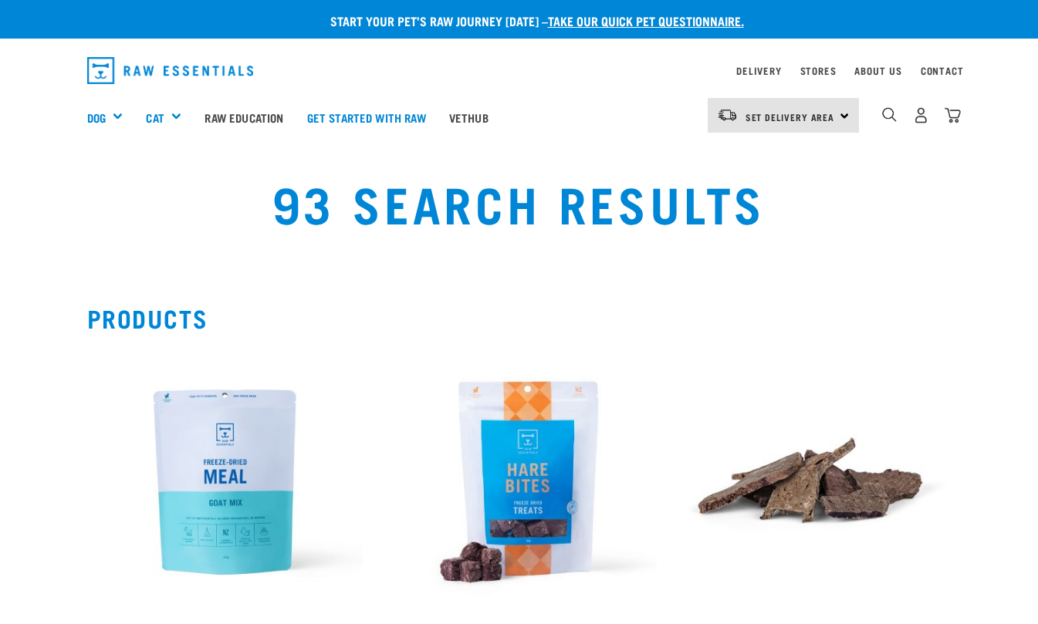
select select
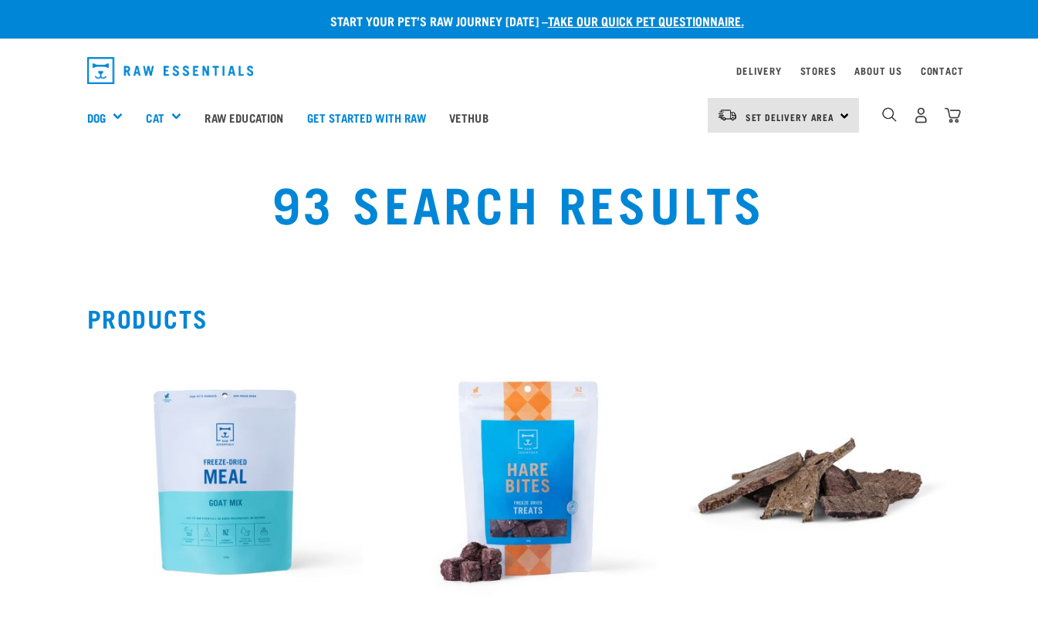
select select
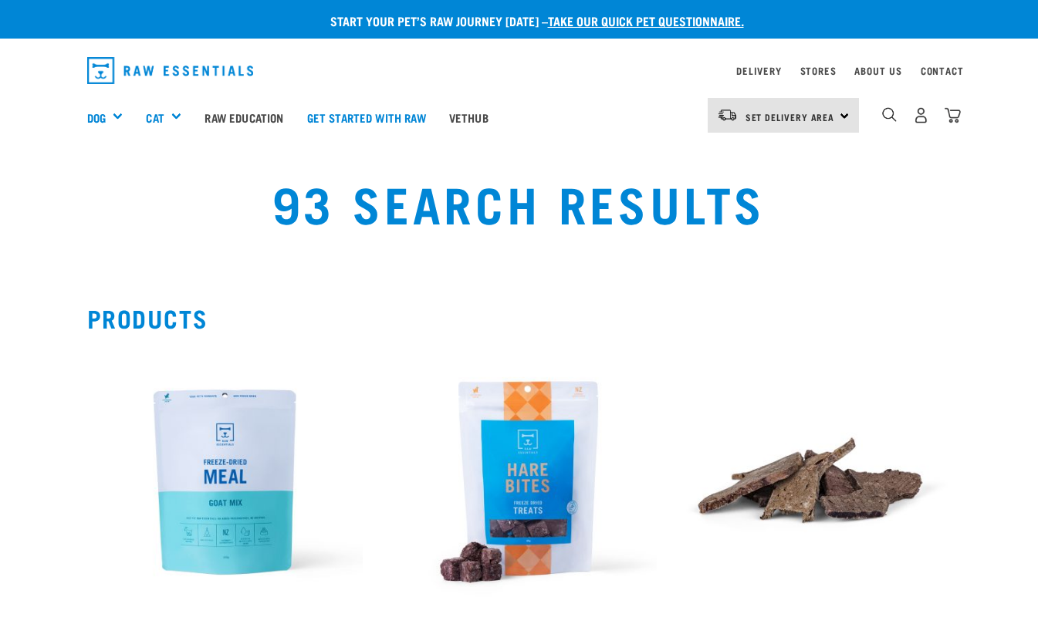
select select
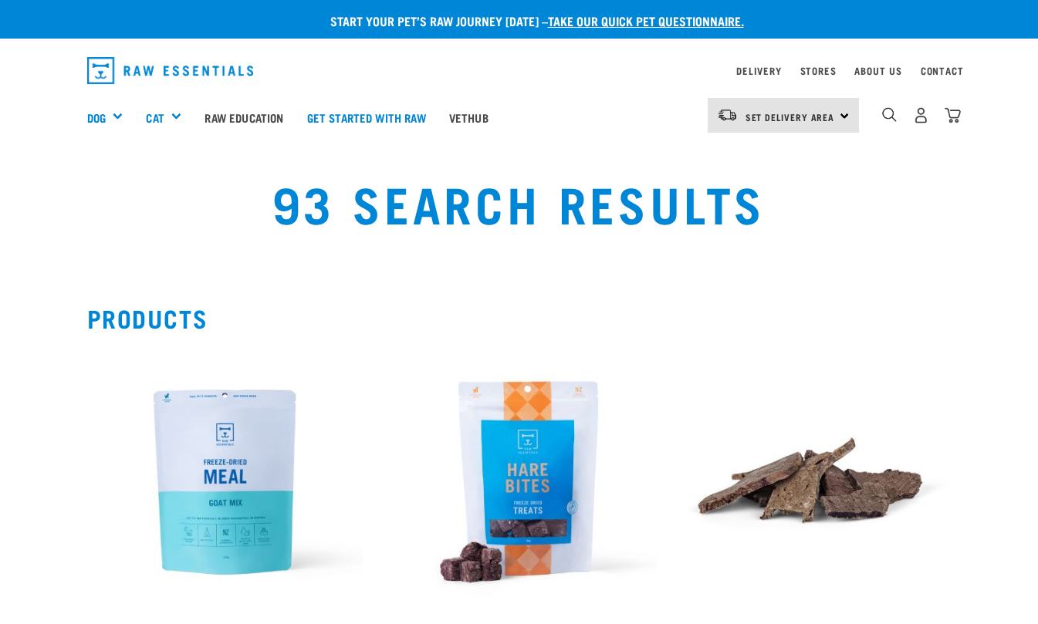
select select
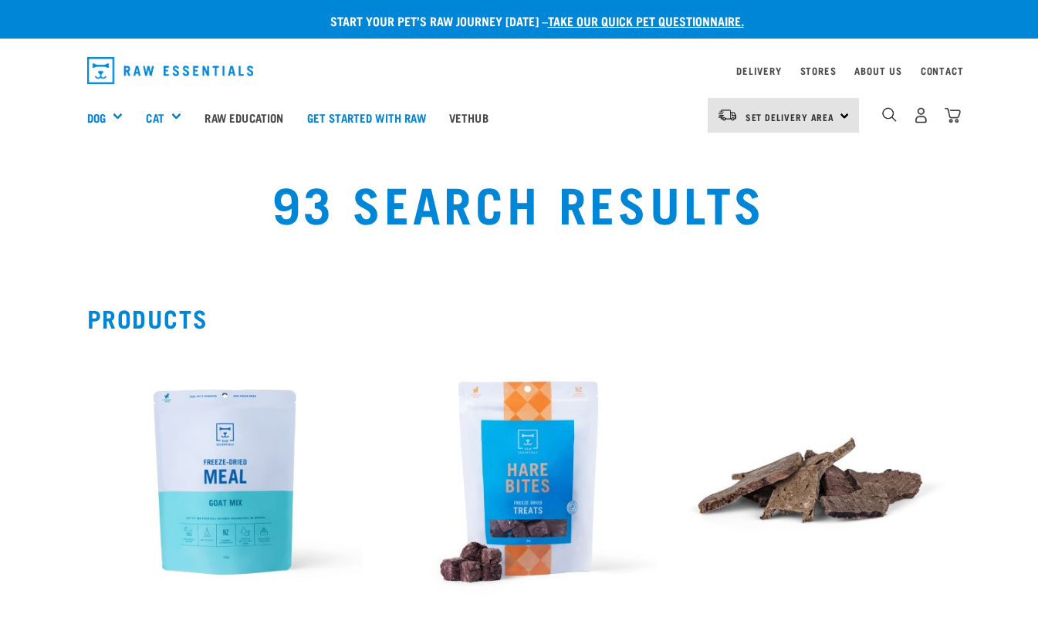
select select
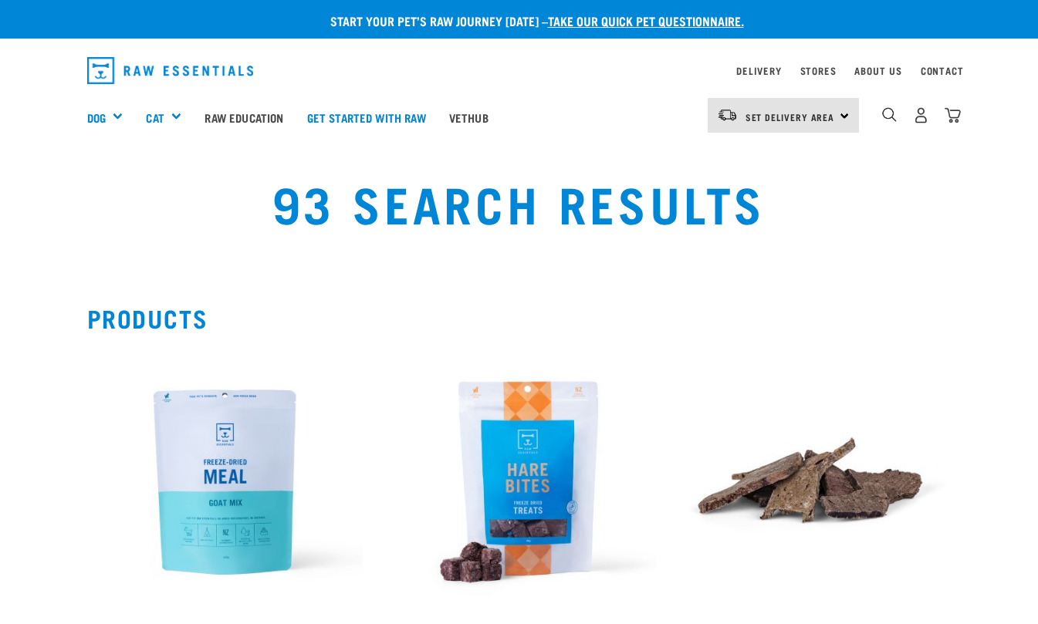
select select
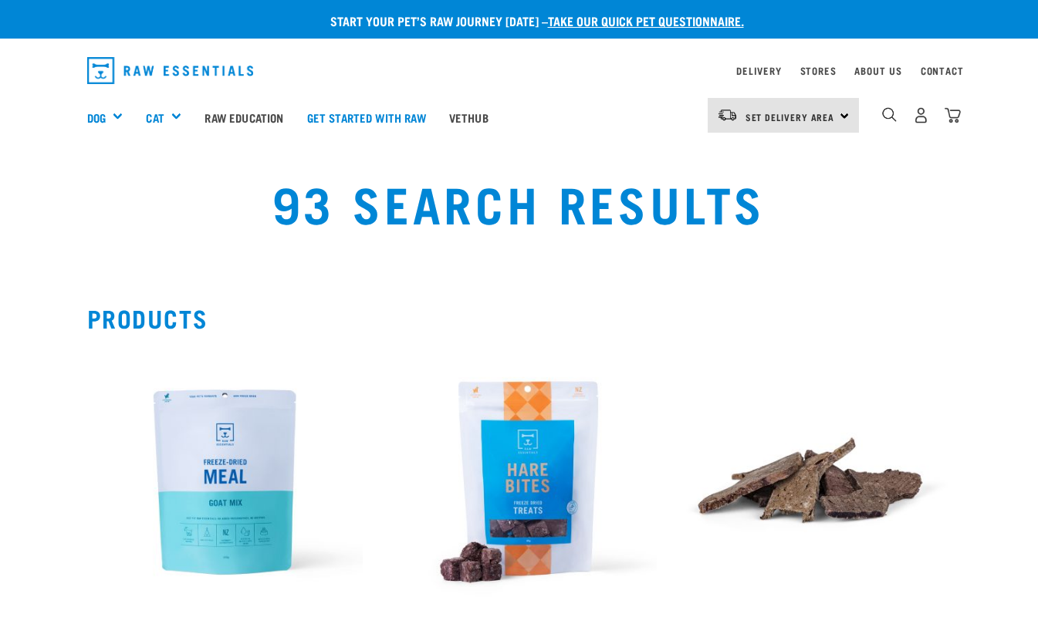
select select
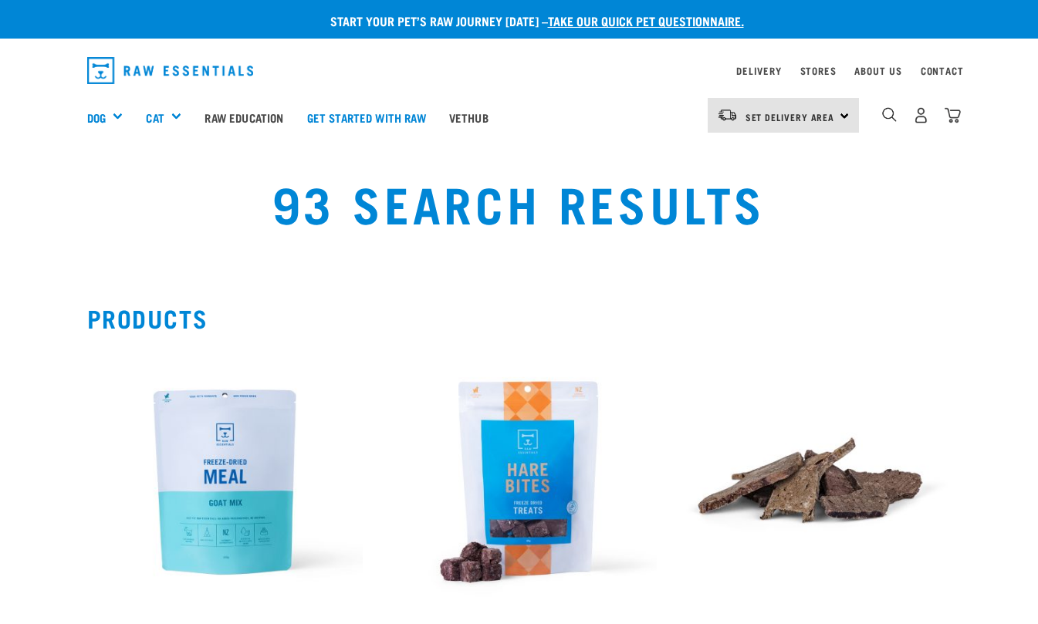
select select
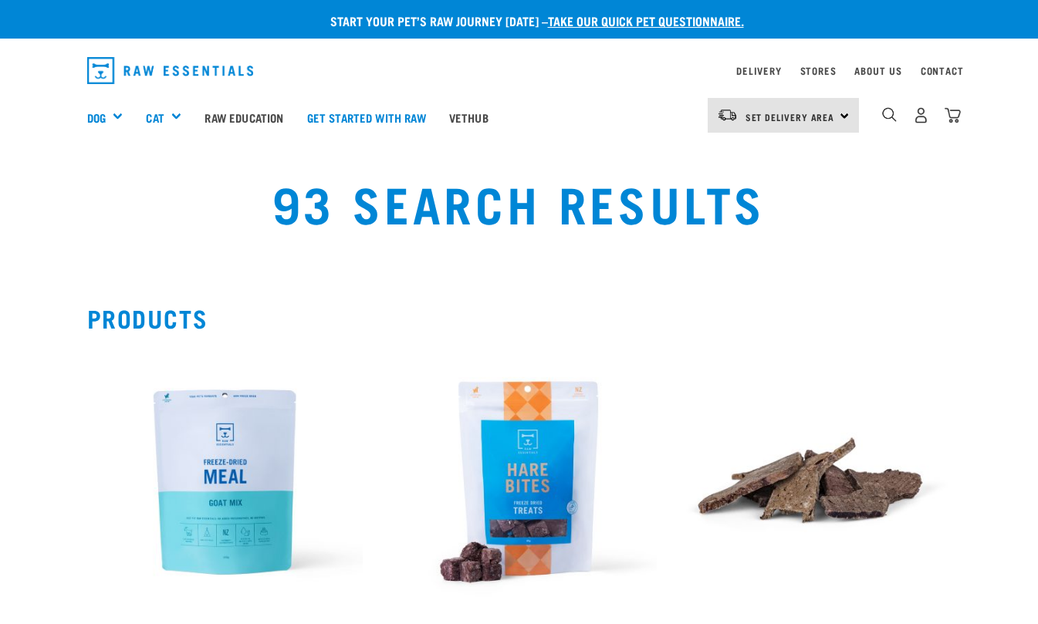
select select
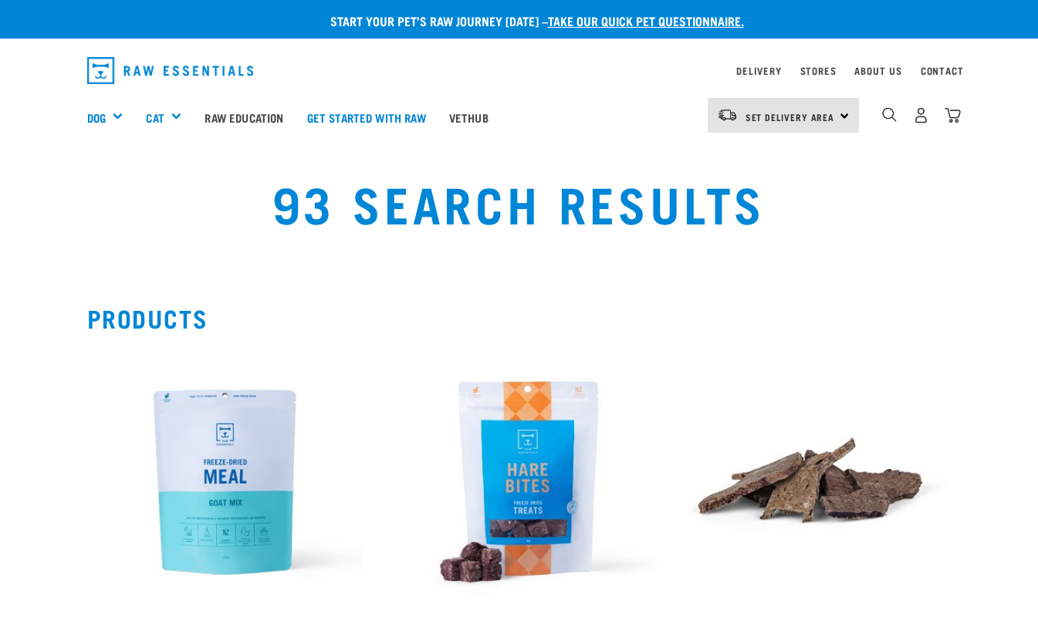
select select
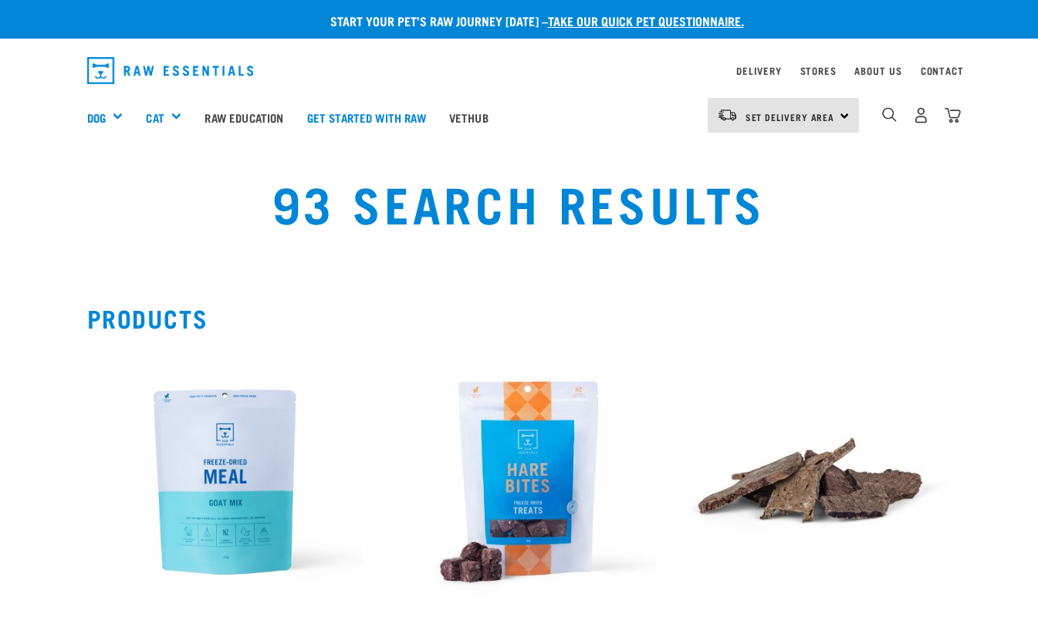
select select
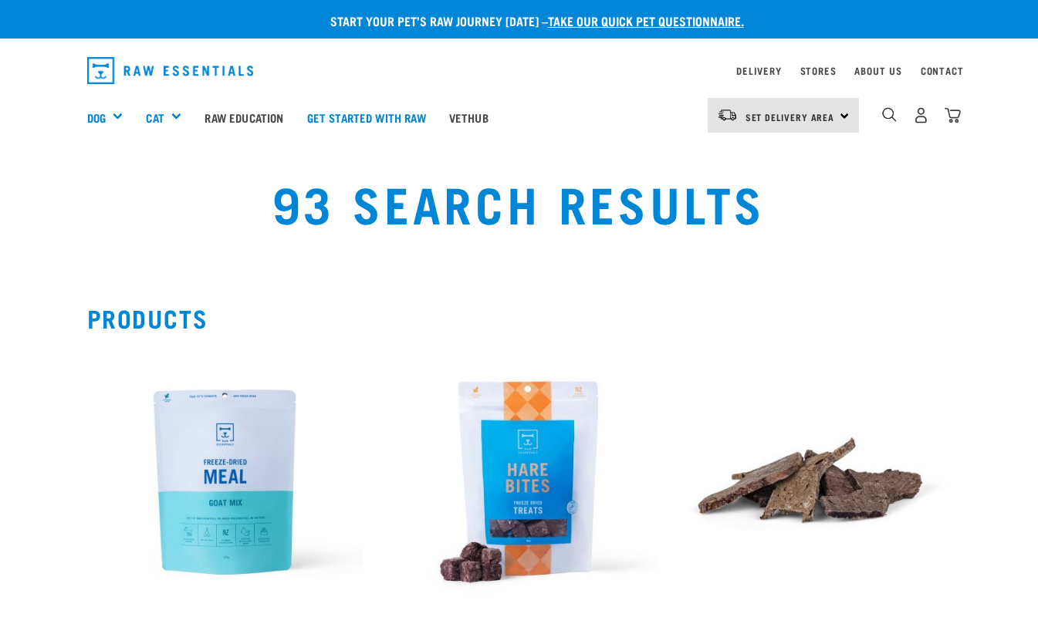
select select
